Goal: Task Accomplishment & Management: Complete application form

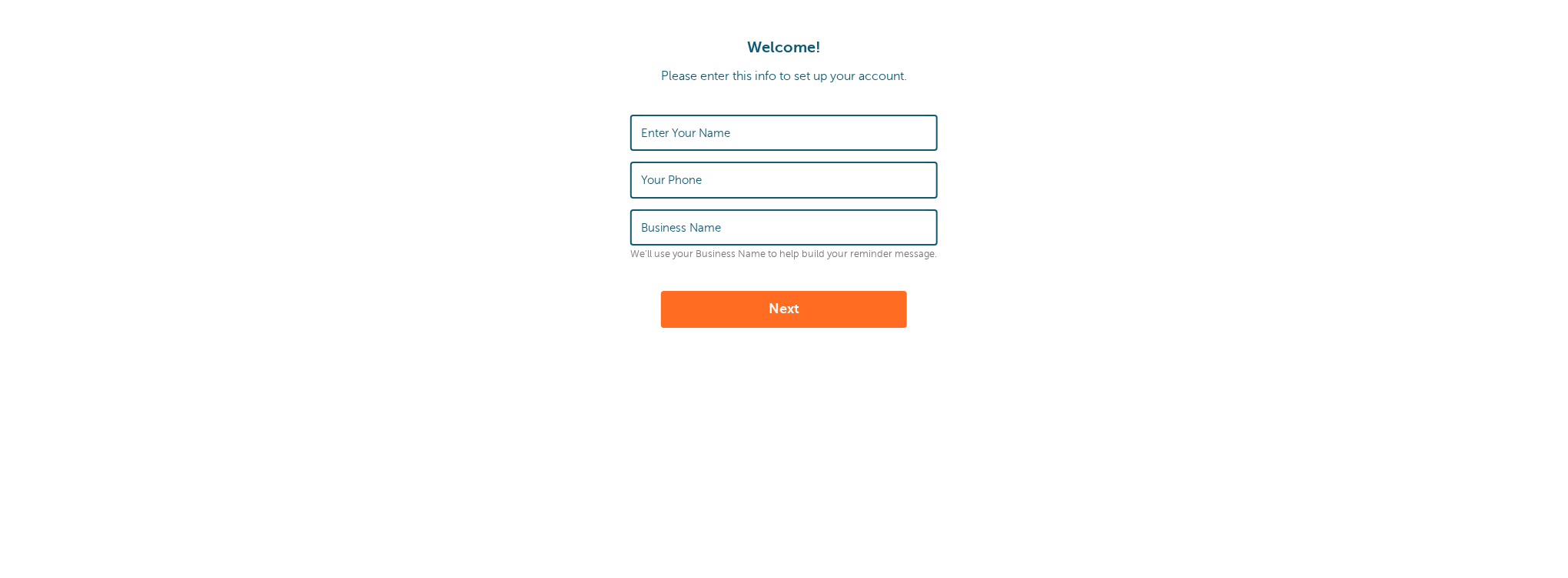
click at [695, 124] on div "Enter Your Name" at bounding box center [784, 132] width 308 height 36
type input "Corey A. Lewis"
click at [726, 181] on input "Your Phone" at bounding box center [784, 179] width 286 height 33
type input "6785211931"
click at [747, 317] on button "Next" at bounding box center [784, 309] width 246 height 37
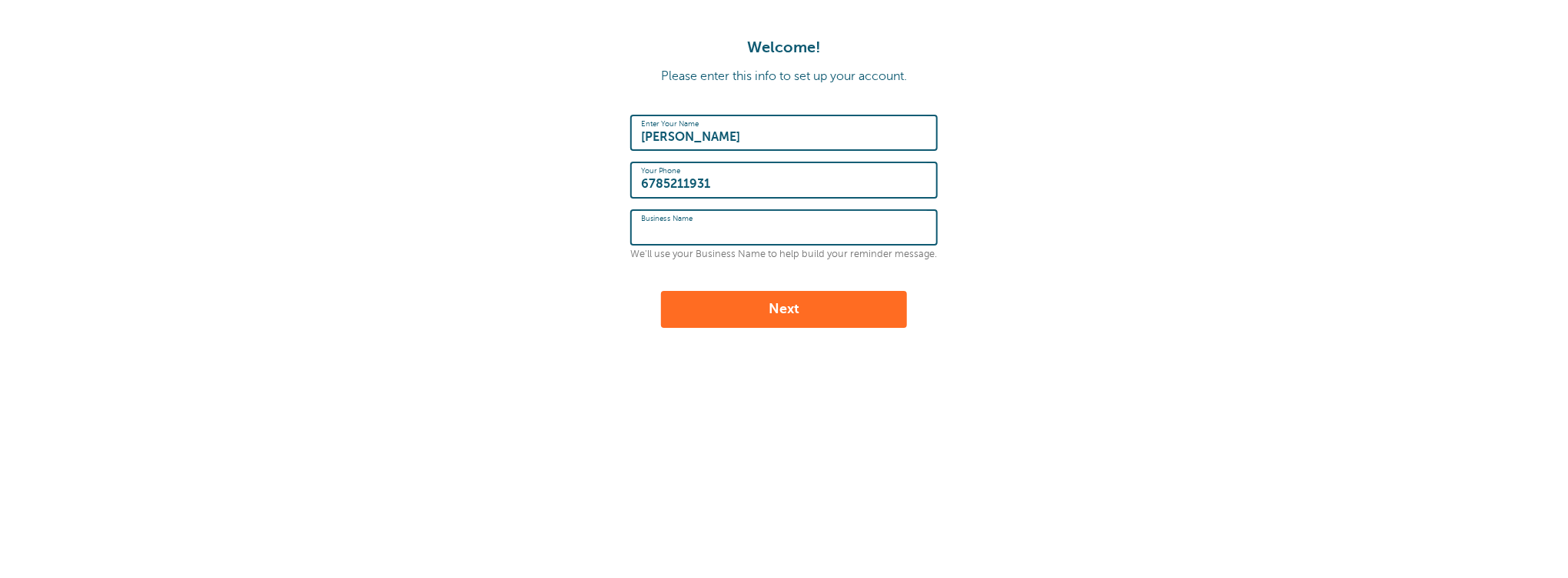
click at [977, 241] on form "Enter Your Name Corey A. Lewis Your Phone 6785211931 Business Name We'll use yo…" at bounding box center [784, 221] width 1538 height 213
click at [756, 234] on input "Business Name" at bounding box center [784, 227] width 286 height 33
type input "N/A"
click at [764, 302] on button "Next" at bounding box center [784, 309] width 246 height 37
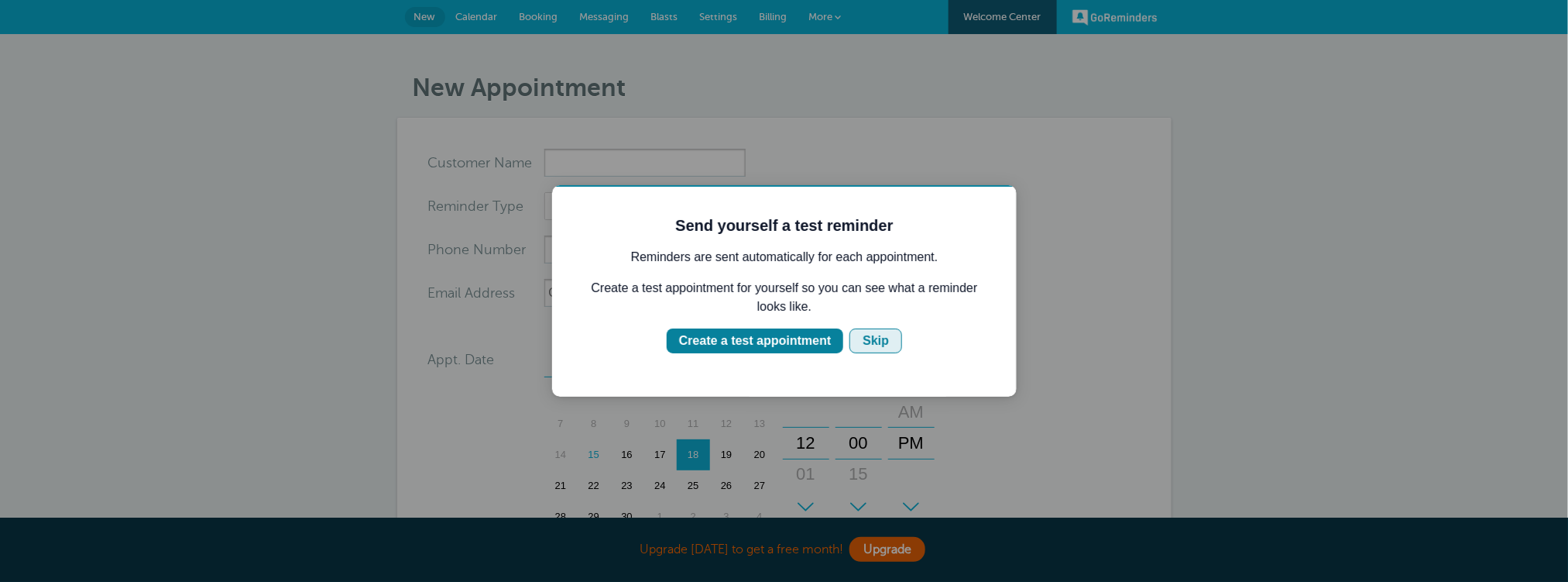
click at [877, 342] on div "Skip" at bounding box center [874, 339] width 26 height 18
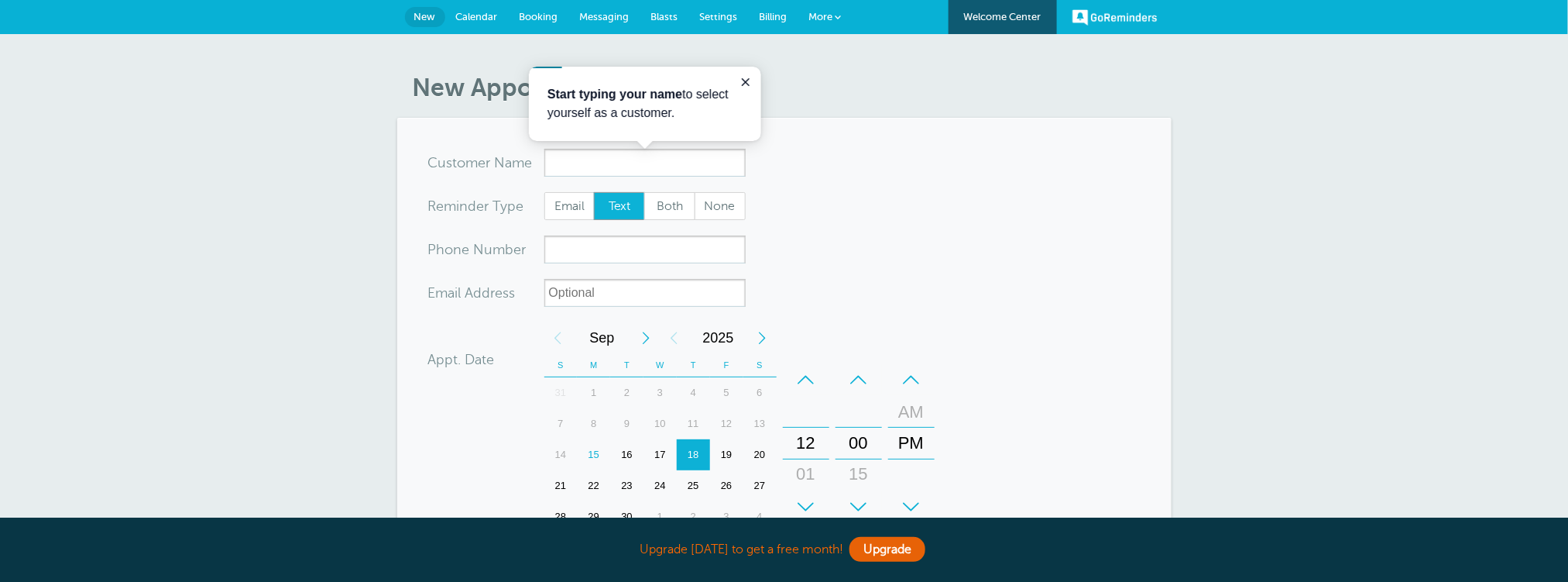
click at [480, 14] on span "Calendar" at bounding box center [477, 17] width 42 height 12
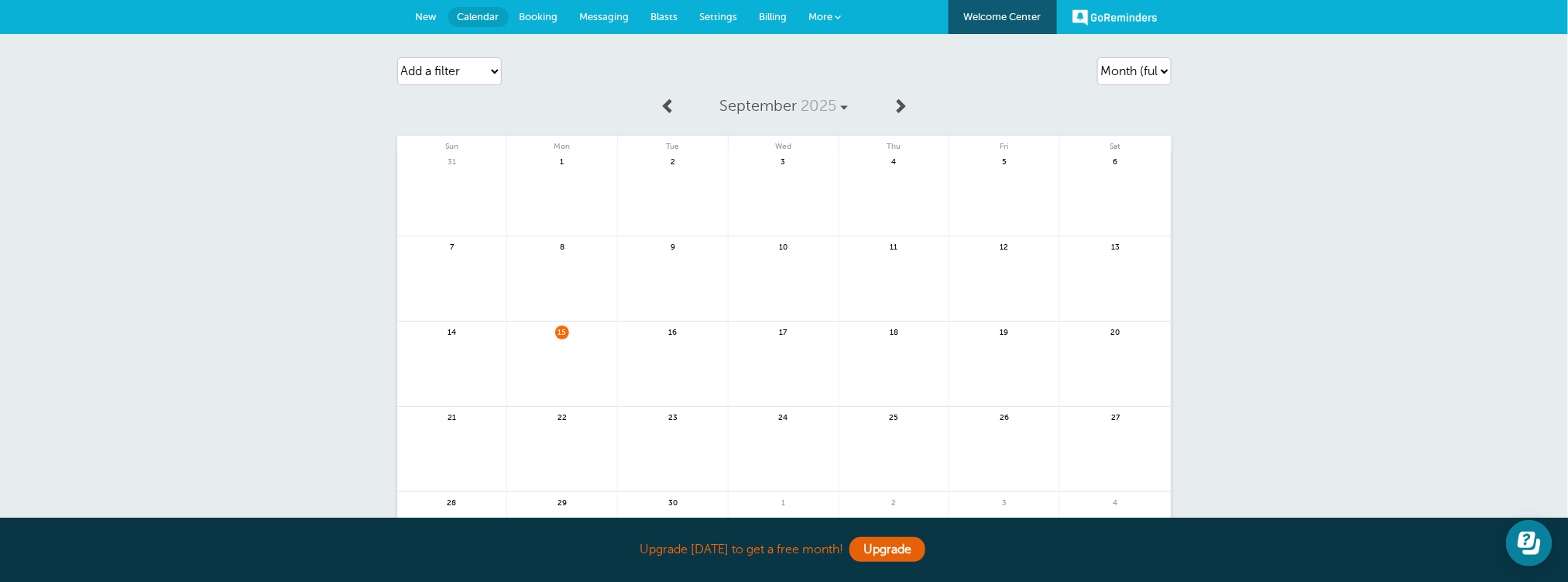
click at [562, 339] on link at bounding box center [562, 372] width 110 height 67
